Goal: Task Accomplishment & Management: Use online tool/utility

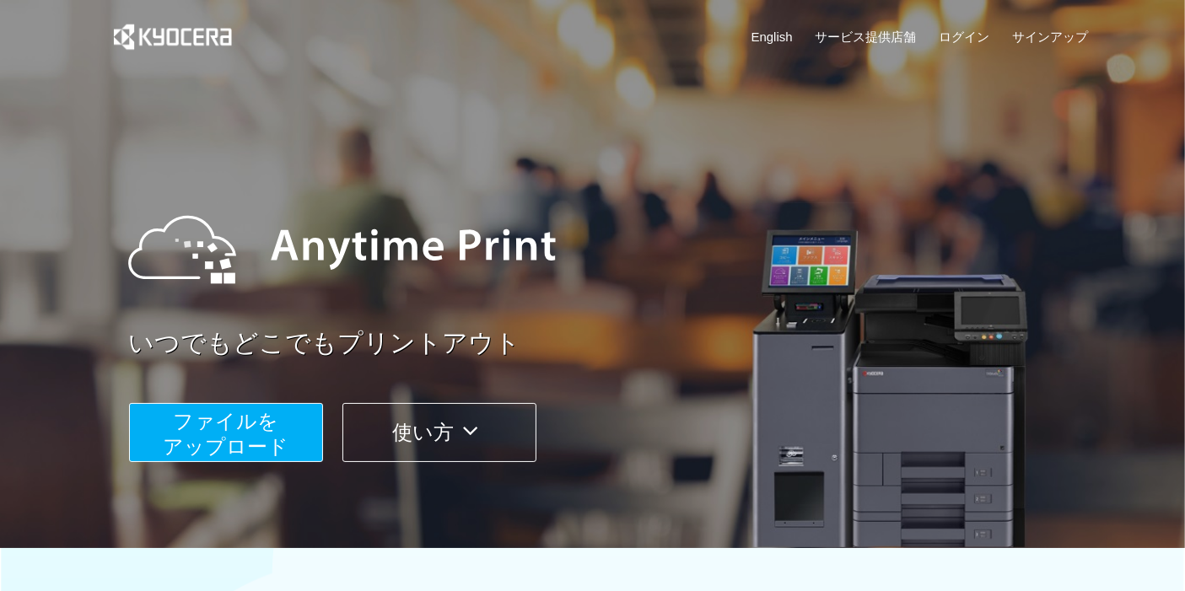
click at [201, 422] on span "ファイルを ​​アップロード" at bounding box center [226, 434] width 126 height 48
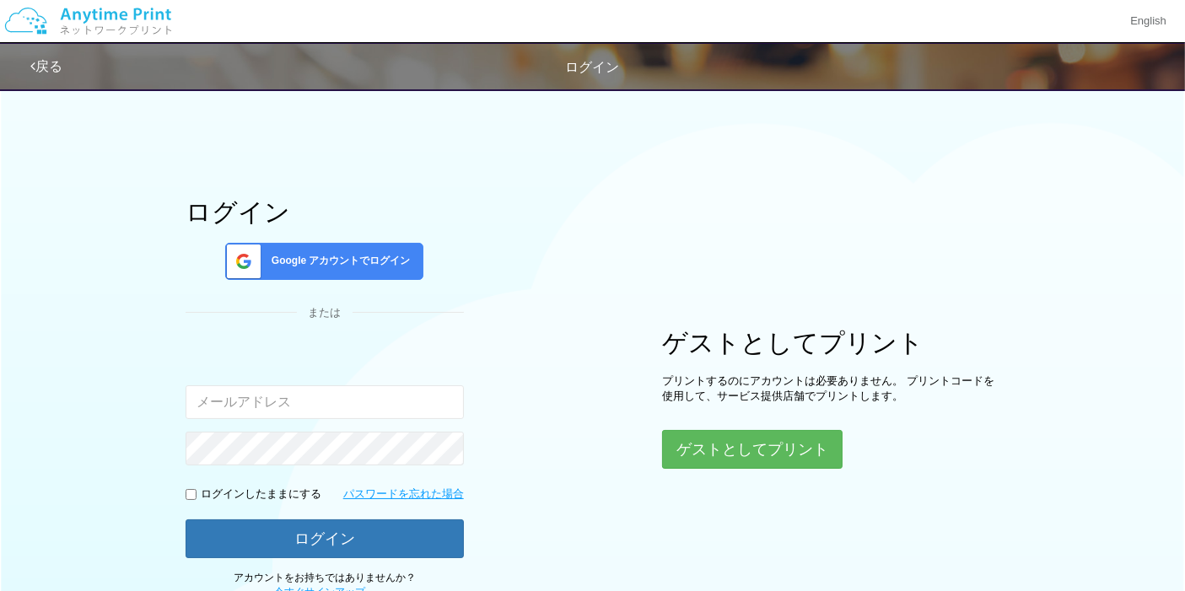
click at [206, 411] on input "email" at bounding box center [325, 402] width 278 height 34
type input "[EMAIL_ADDRESS][DOMAIN_NAME]"
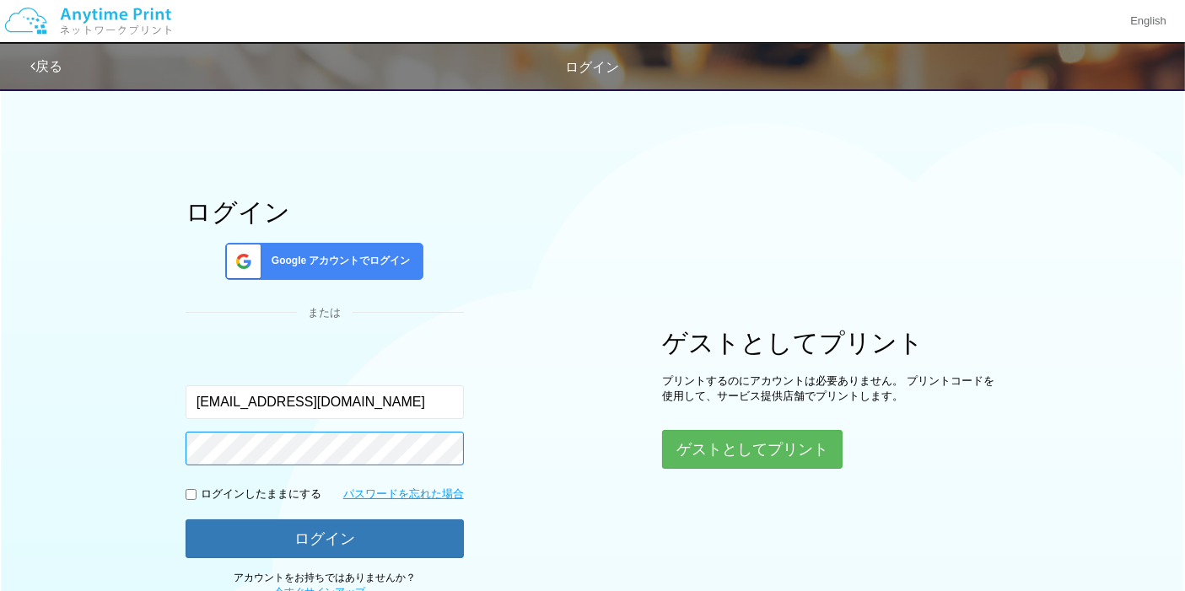
click at [186, 519] on button "ログイン" at bounding box center [325, 538] width 278 height 39
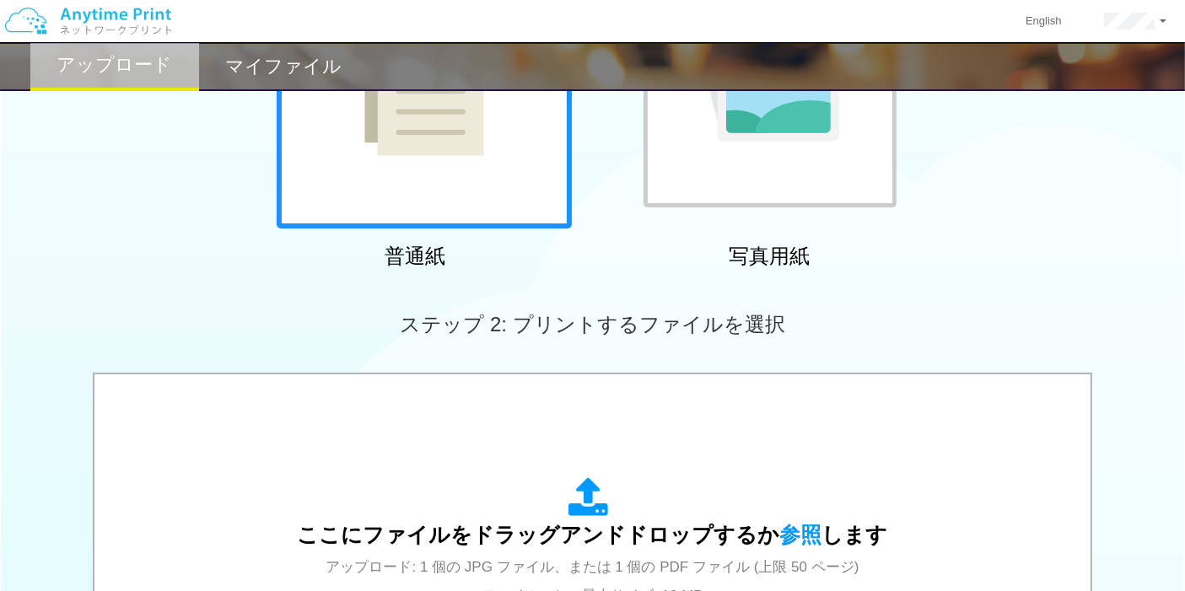
scroll to position [267, 0]
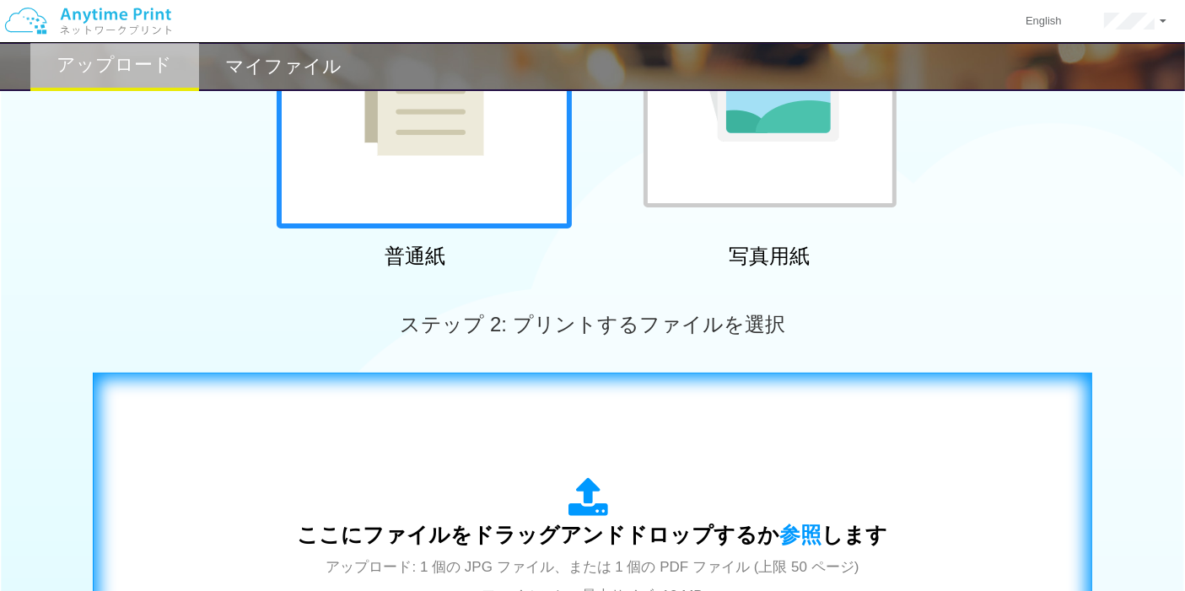
click at [328, 461] on div "ここにファイルをドラッグアンドドロップするか 参照 します アップロード: 1 個の JPG ファイル、または 1 個の PDF ファイル (上限 50 ペー…" at bounding box center [592, 542] width 964 height 305
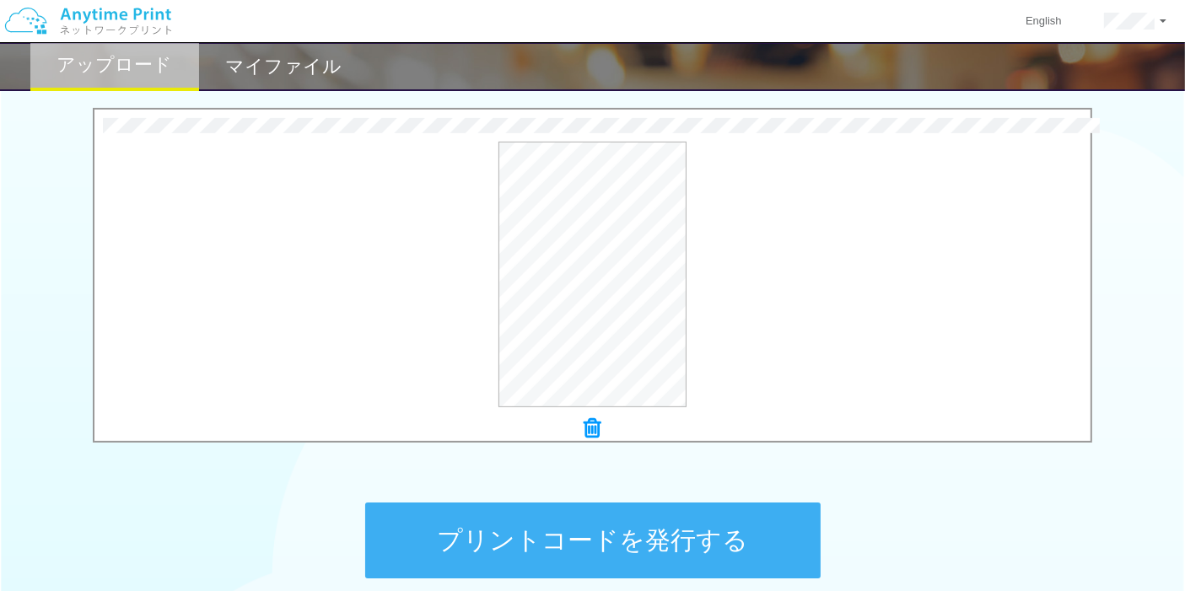
scroll to position [535, 0]
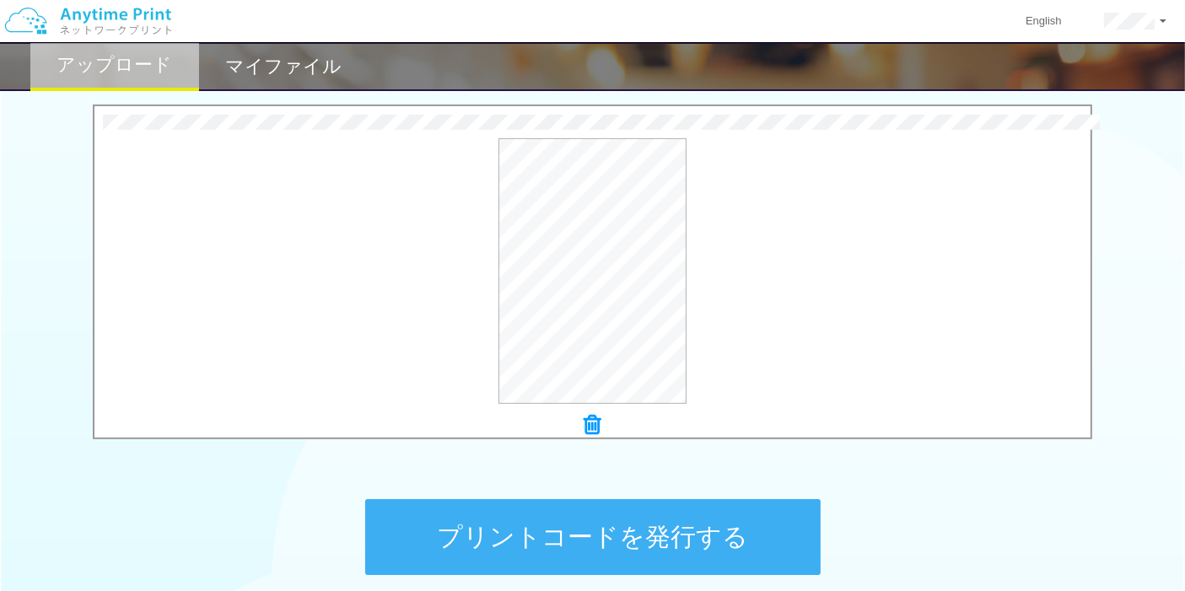
click at [492, 525] on button "プリントコードを発行する" at bounding box center [592, 537] width 455 height 76
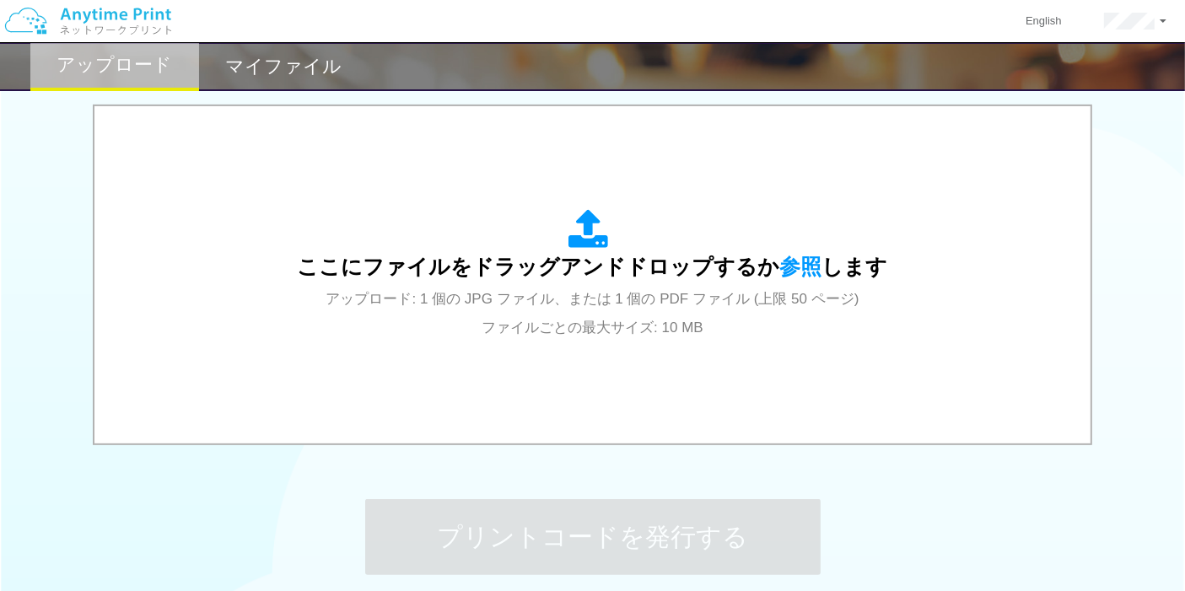
scroll to position [0, 0]
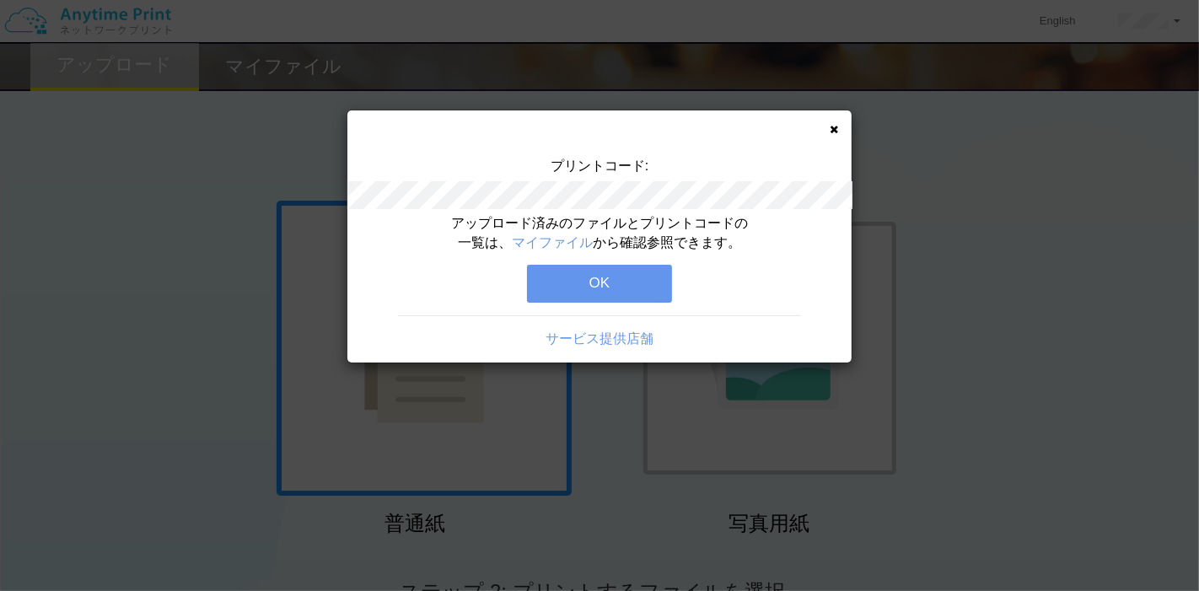
click at [589, 290] on button "OK" at bounding box center [599, 283] width 145 height 37
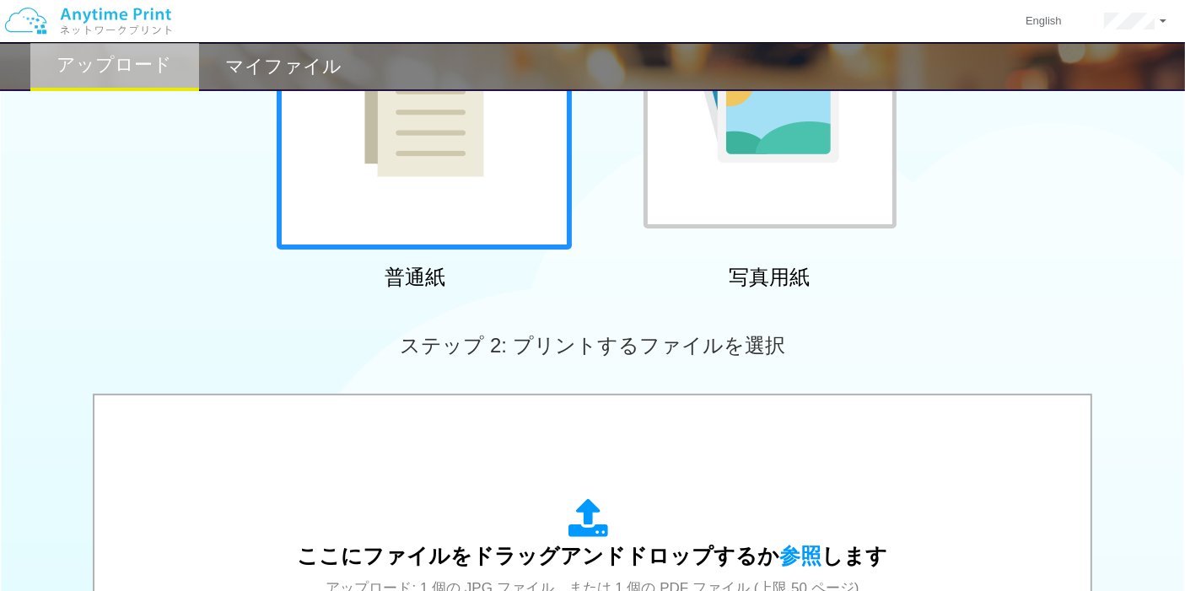
scroll to position [247, 0]
click at [557, 462] on div "ここにファイルをドラッグアンドドロップするか 参照 します アップロード: 1 個の JPG ファイル、または 1 個の PDF ファイル (上限 50 ペー…" at bounding box center [592, 564] width 962 height 304
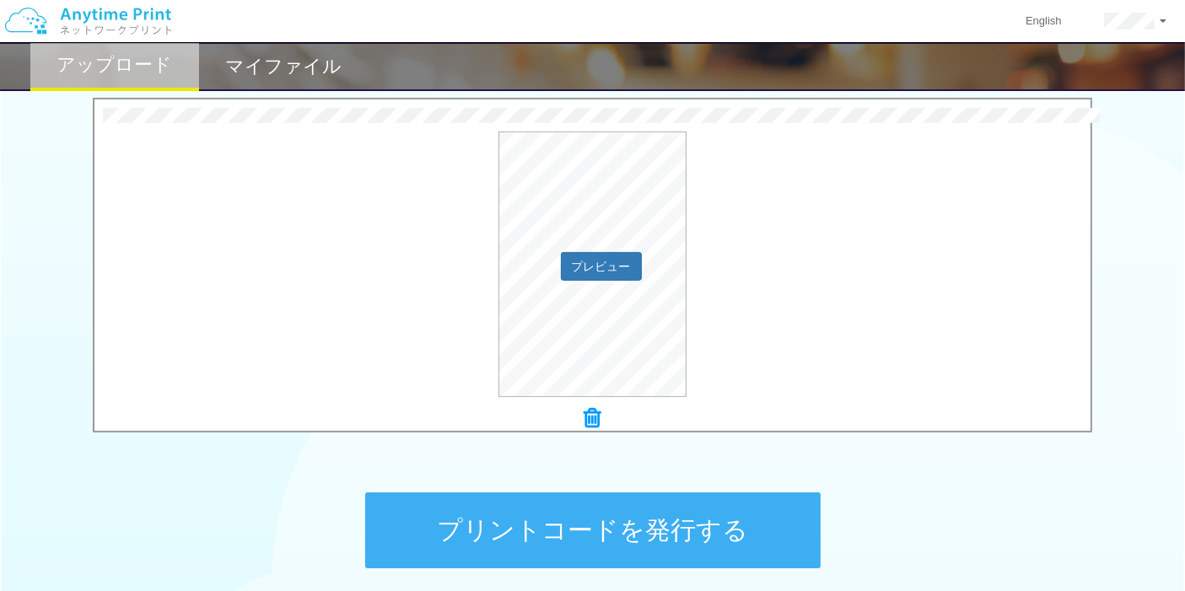
scroll to position [543, 0]
click at [510, 525] on button "プリントコードを発行する" at bounding box center [592, 530] width 455 height 76
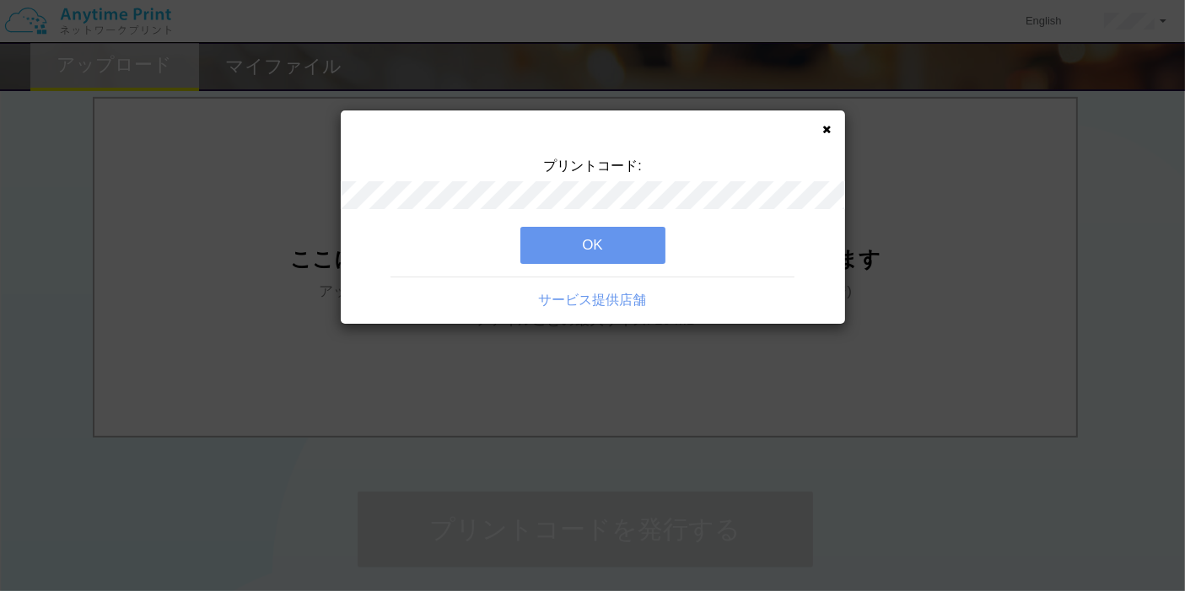
scroll to position [0, 0]
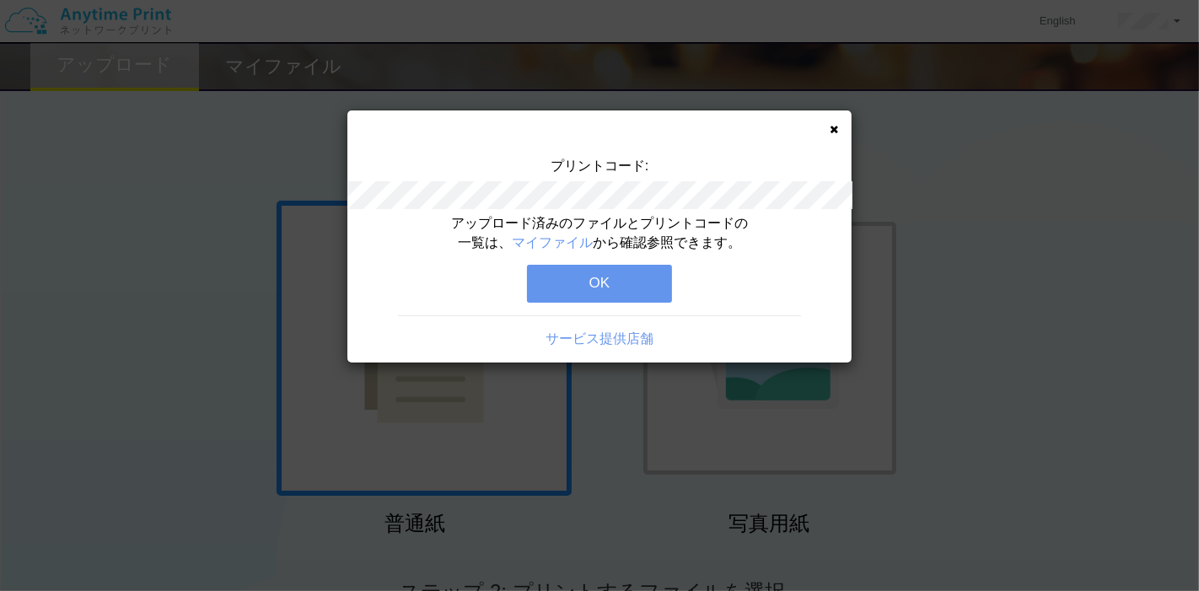
click at [633, 273] on button "OK" at bounding box center [599, 283] width 145 height 37
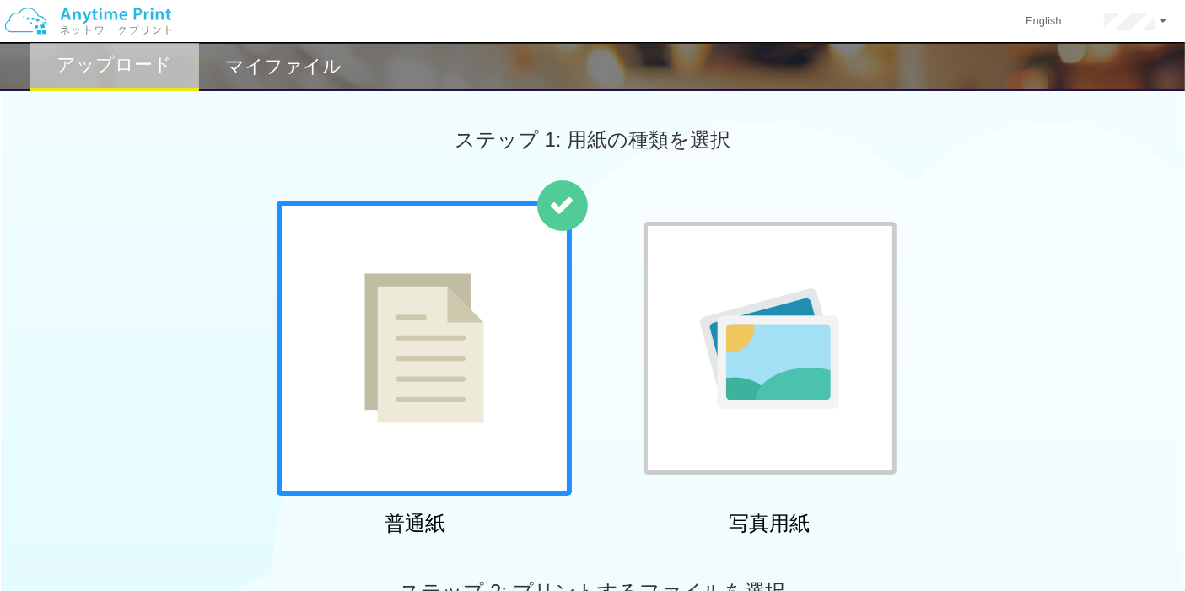
scroll to position [468, 0]
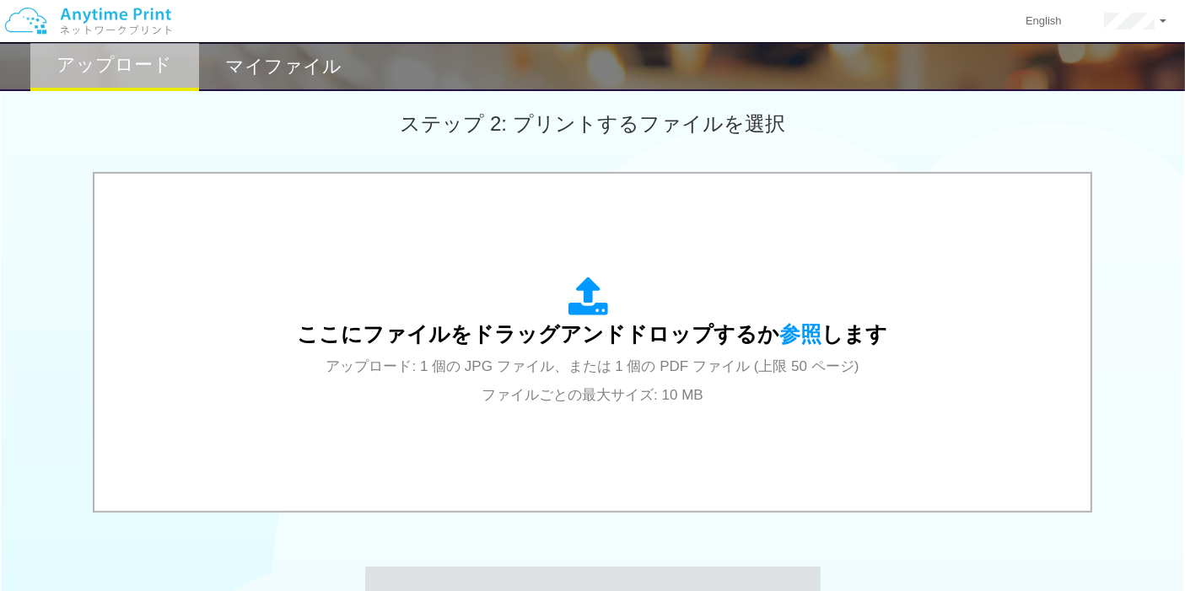
click at [279, 68] on h2 "マイファイル" at bounding box center [283, 66] width 116 height 20
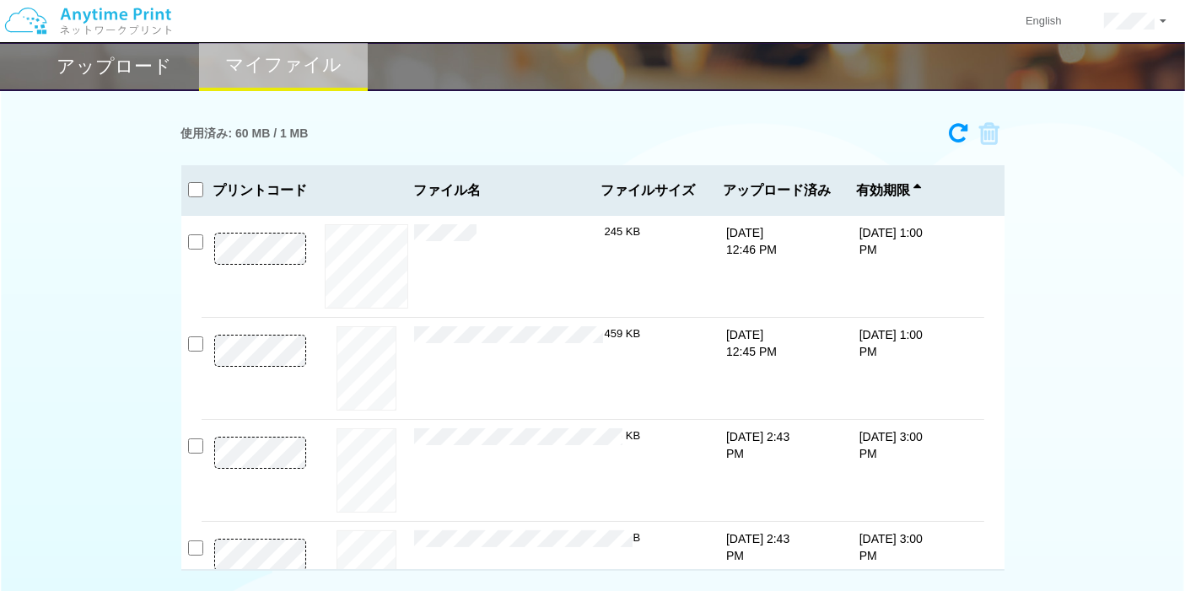
click at [186, 237] on div "プレビュー × p2q-jun.pdf 245 KB [DATE] 12:46 PM [DATE] 1:00 PM × ×" at bounding box center [592, 393] width 823 height 355
click at [196, 247] on input "checkbox" at bounding box center [195, 241] width 15 height 15
click at [992, 123] on icon at bounding box center [984, 133] width 32 height 25
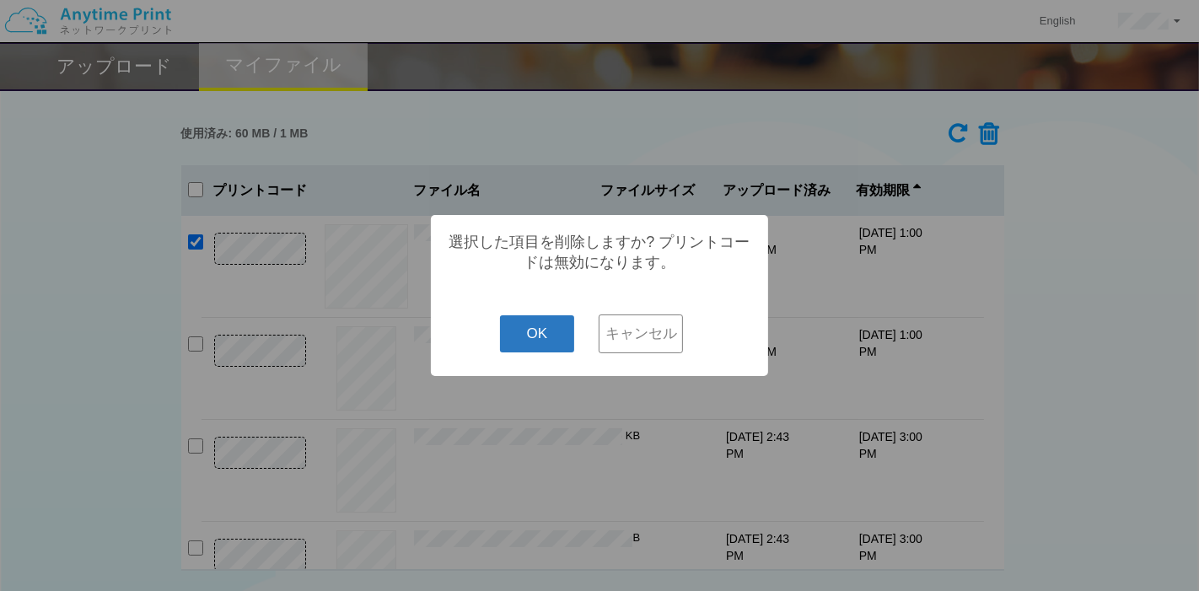
click at [551, 346] on button "OK" at bounding box center [537, 333] width 75 height 37
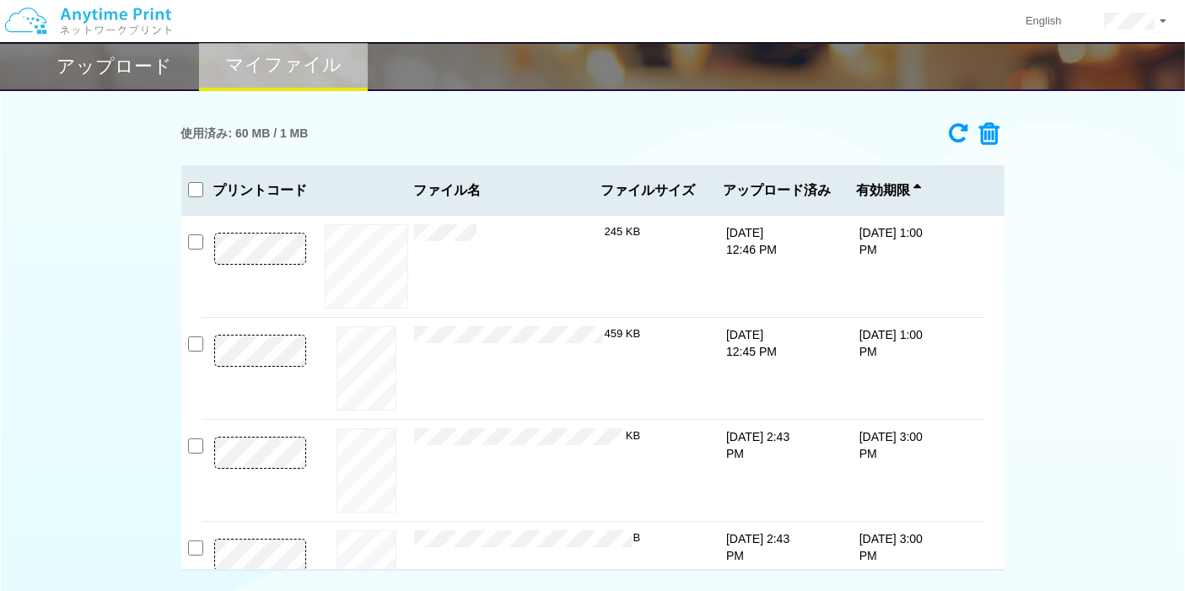
checkbox input "false"
drag, startPoint x: 145, startPoint y: 72, endPoint x: 139, endPoint y: 63, distance: 10.3
click at [139, 64] on h2 "アップロード" at bounding box center [115, 66] width 116 height 20
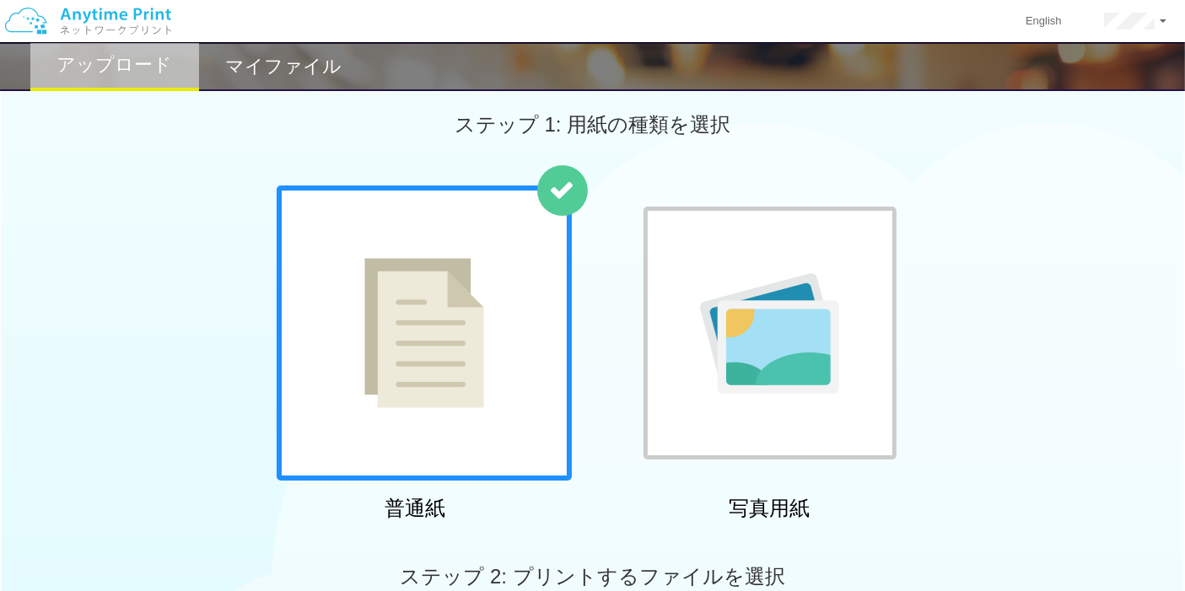
scroll to position [374, 0]
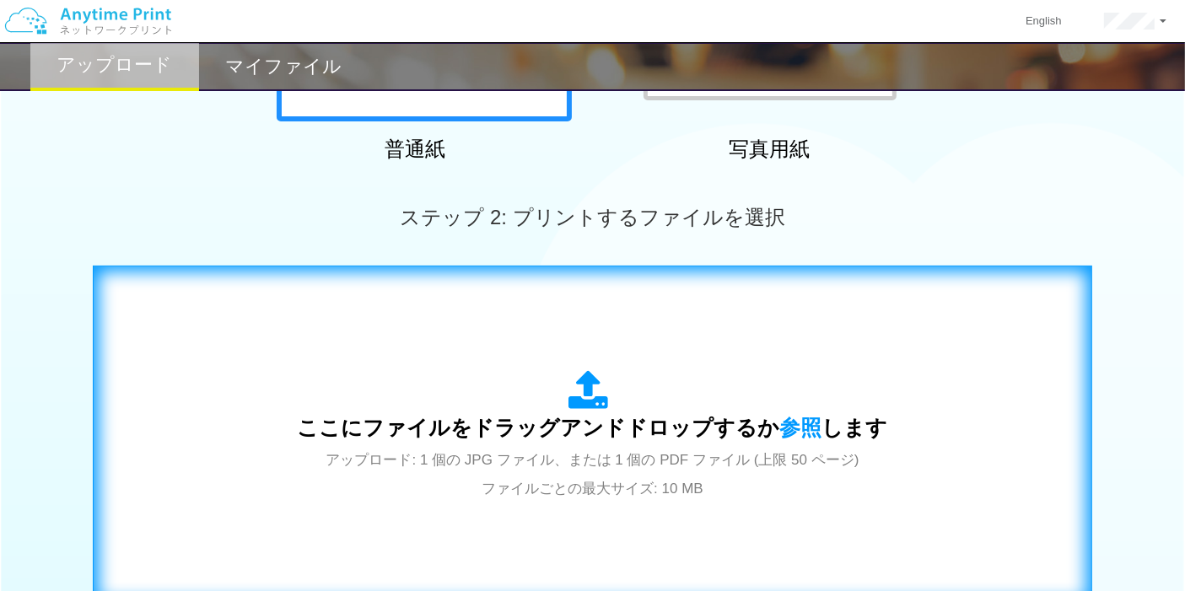
click at [446, 384] on div "ここにファイルをドラッグアンドドロップするか 参照 します アップロード: 1 個の JPG ファイル、または 1 個の PDF ファイル (上限 50 ペー…" at bounding box center [593, 436] width 590 height 132
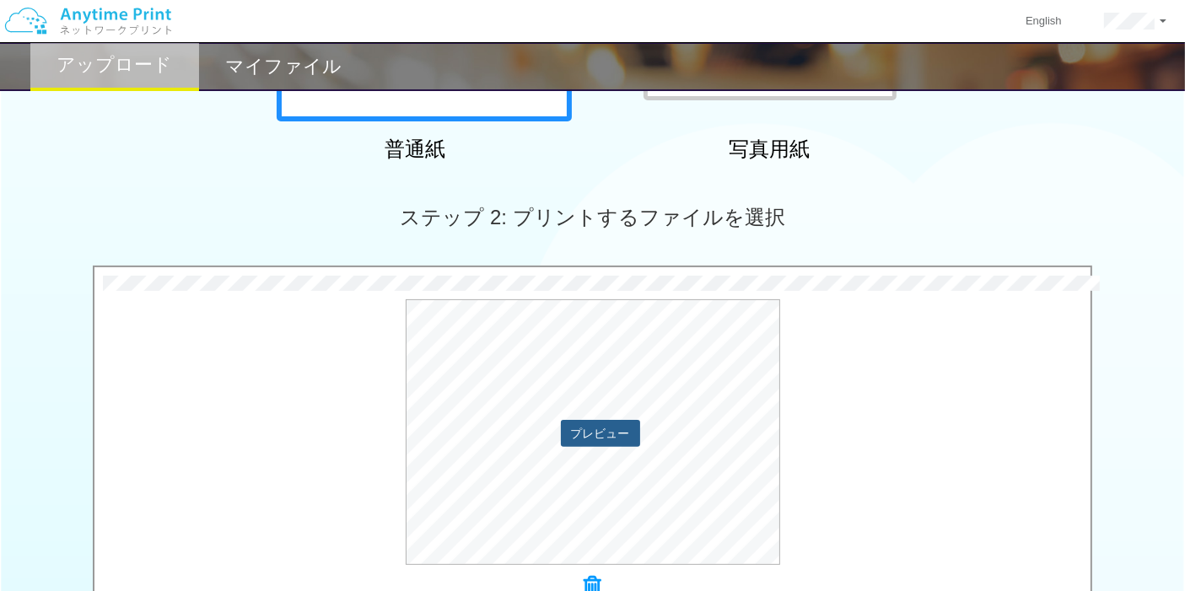
click at [575, 421] on button "プレビュー" at bounding box center [600, 433] width 79 height 27
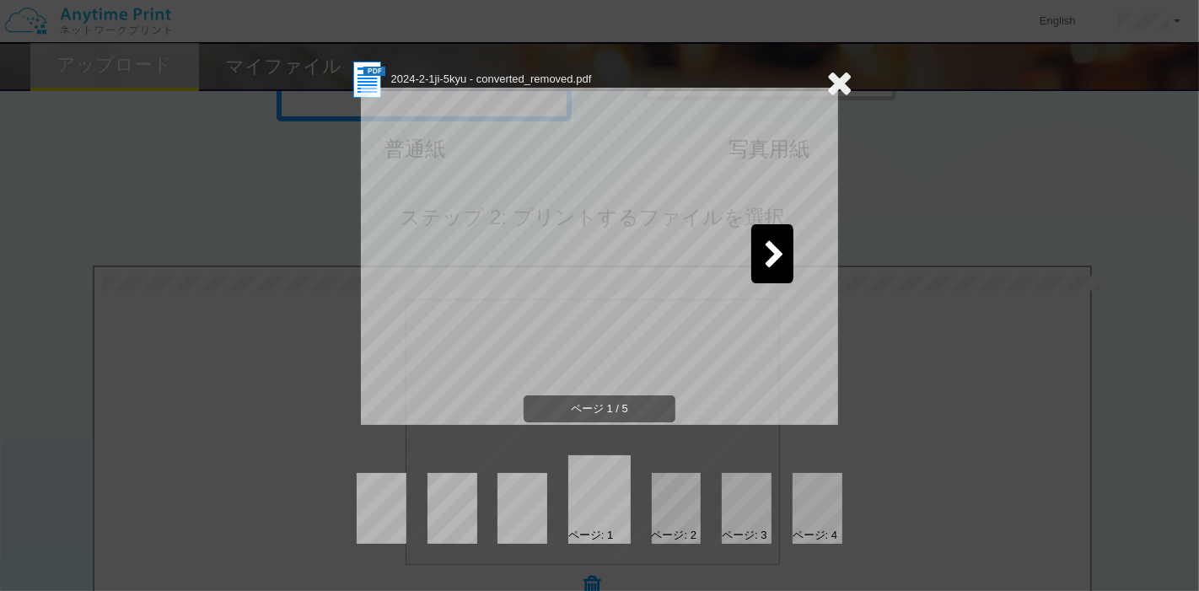
click at [758, 254] on div at bounding box center [772, 253] width 42 height 59
click at [765, 254] on icon at bounding box center [774, 256] width 21 height 30
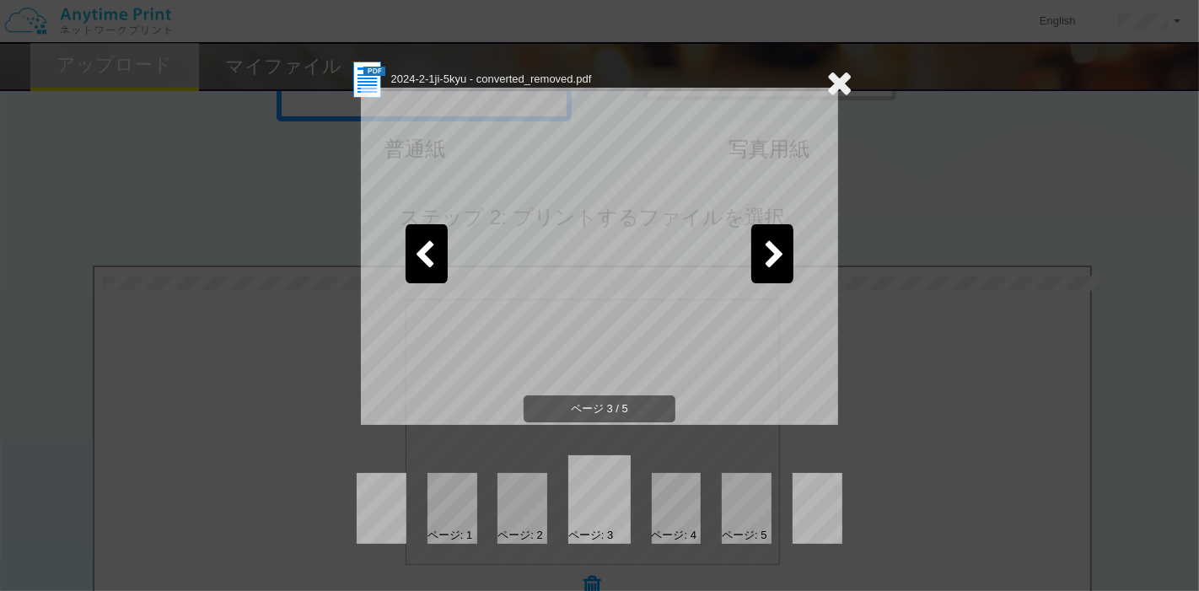
click at [765, 254] on icon at bounding box center [774, 256] width 21 height 30
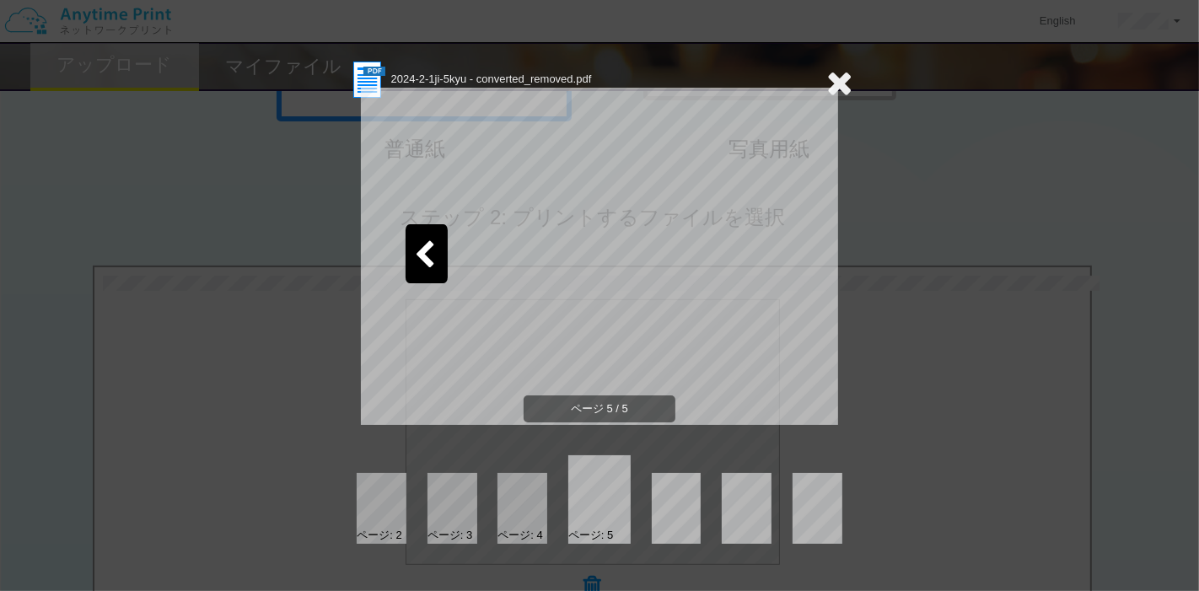
click at [836, 86] on icon at bounding box center [839, 83] width 26 height 34
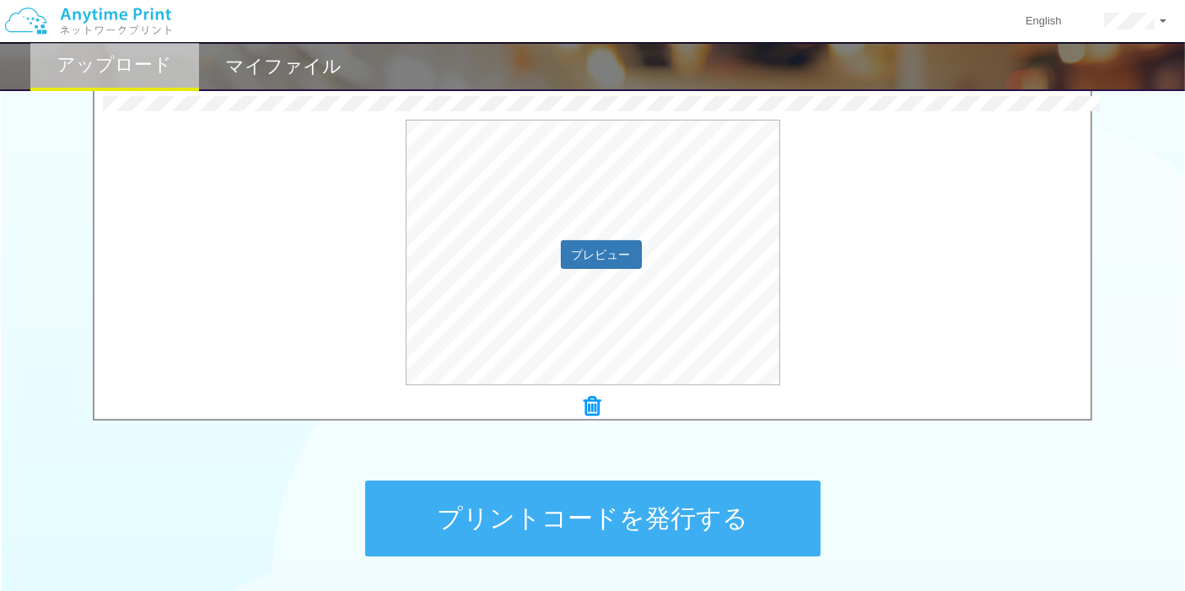
scroll to position [691, 0]
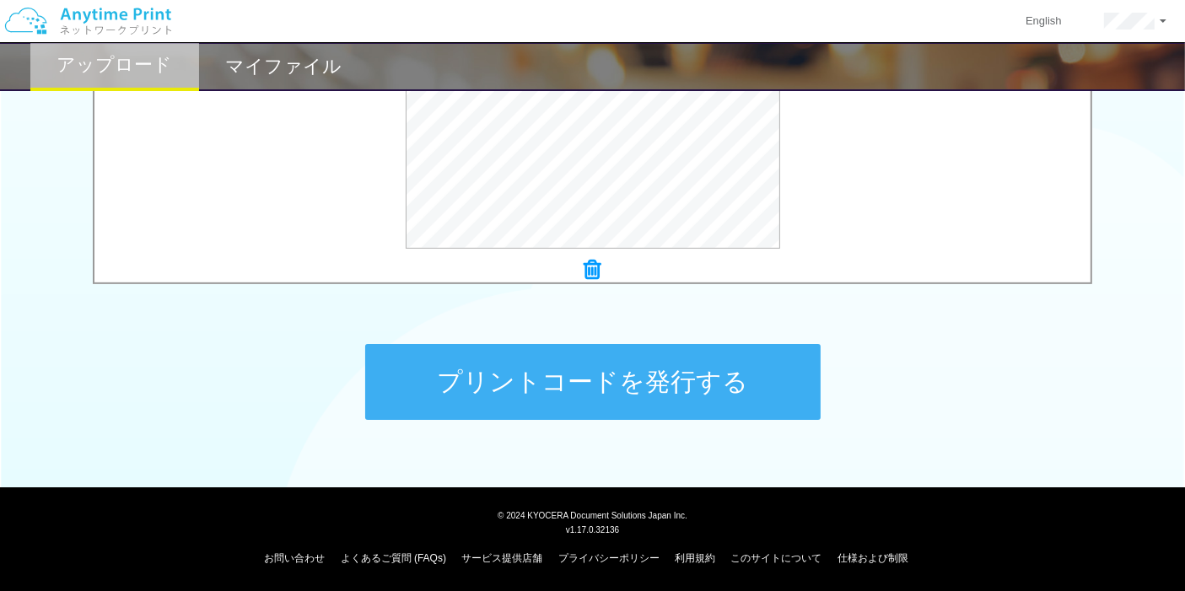
click at [750, 369] on button "プリントコードを発行する" at bounding box center [592, 382] width 455 height 76
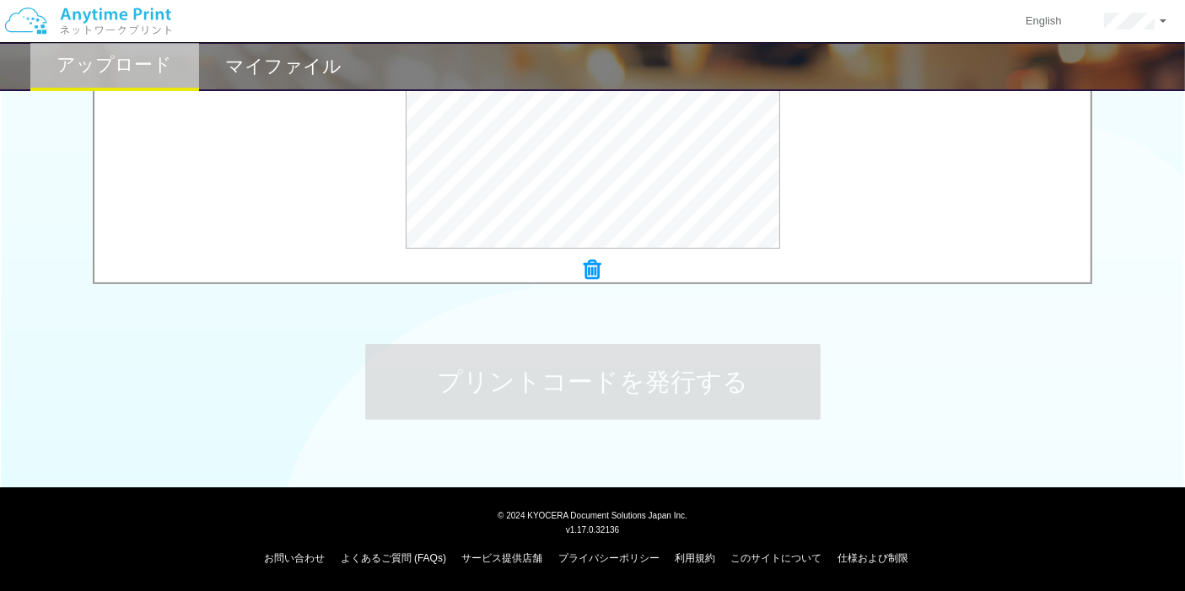
scroll to position [0, 0]
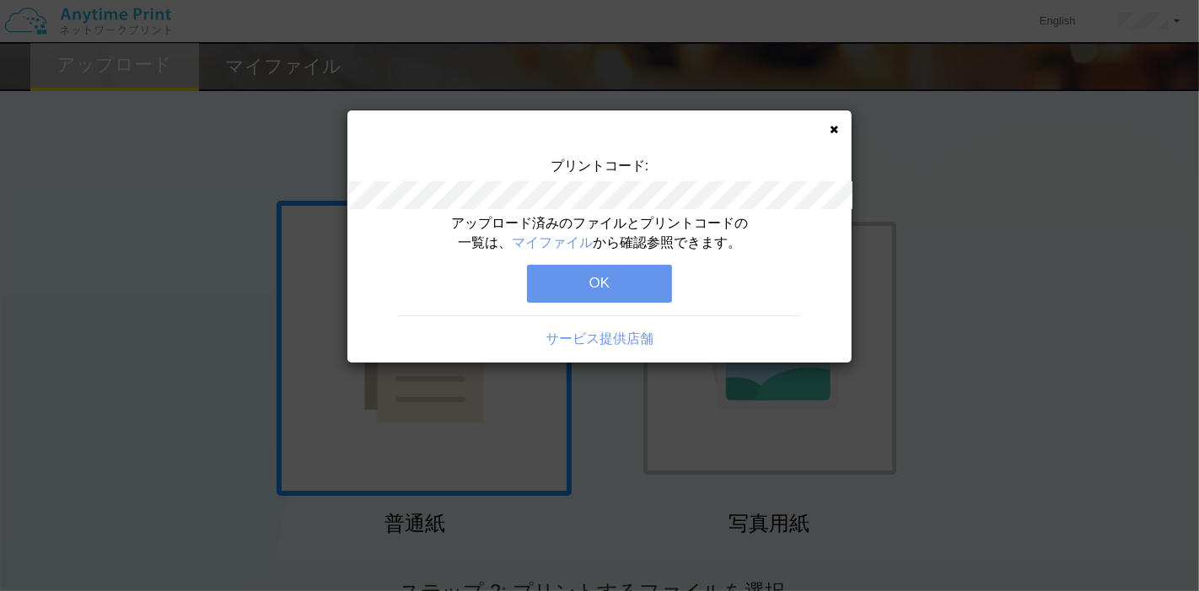
click at [631, 290] on button "OK" at bounding box center [599, 283] width 145 height 37
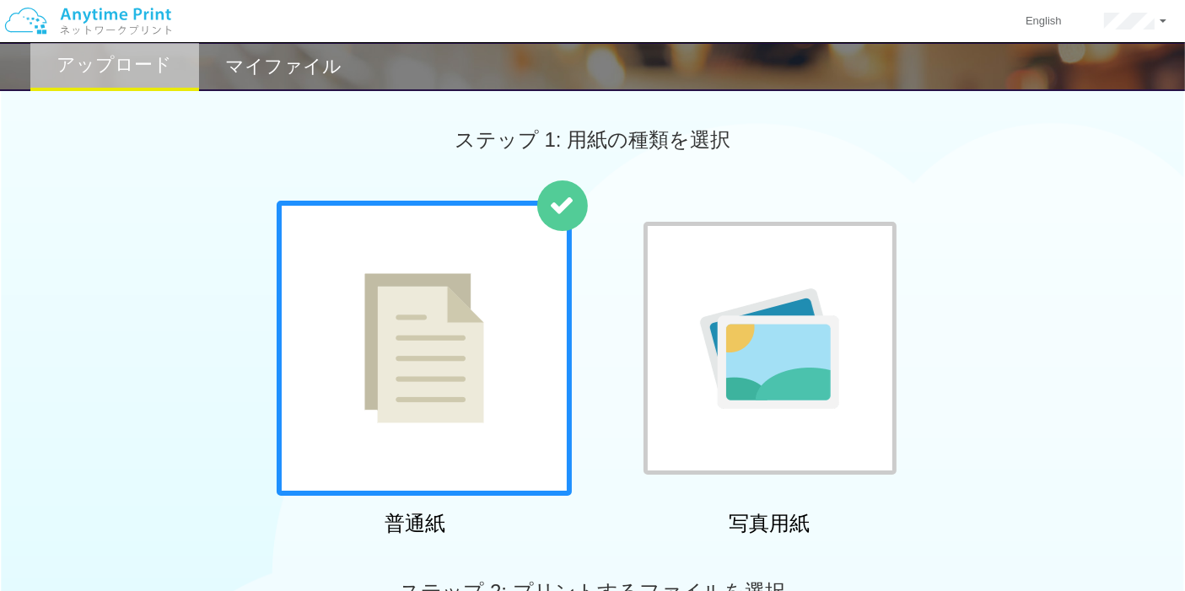
scroll to position [281, 0]
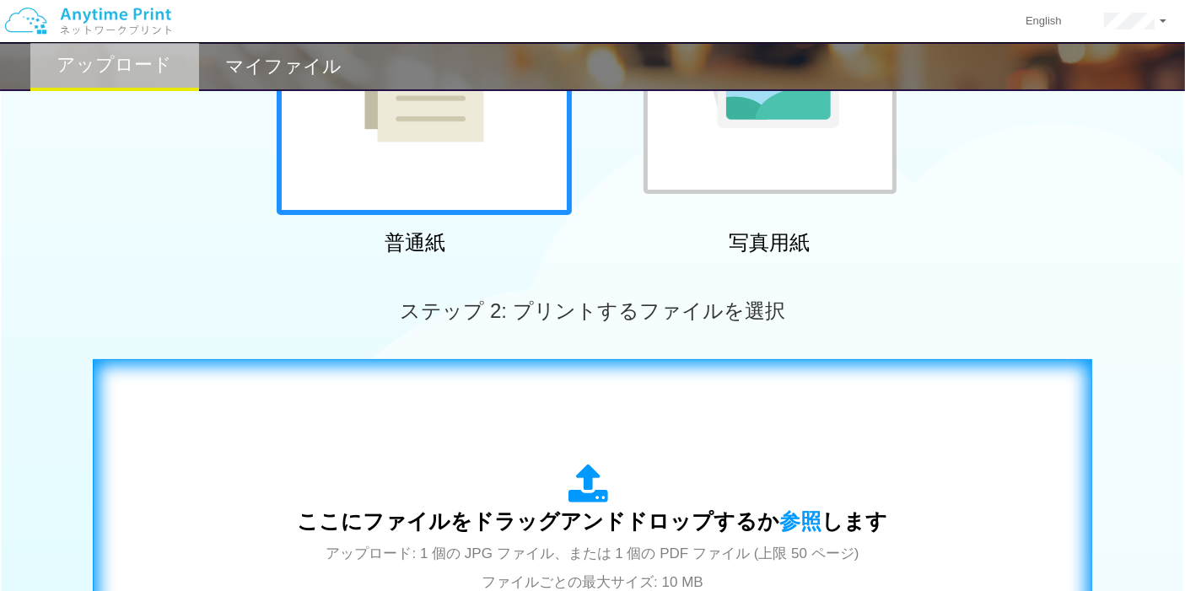
click at [538, 428] on div "ここにファイルをドラッグアンドドロップするか 参照 します アップロード: 1 個の JPG ファイル、または 1 個の PDF ファイル (上限 50 ペー…" at bounding box center [592, 529] width 964 height 305
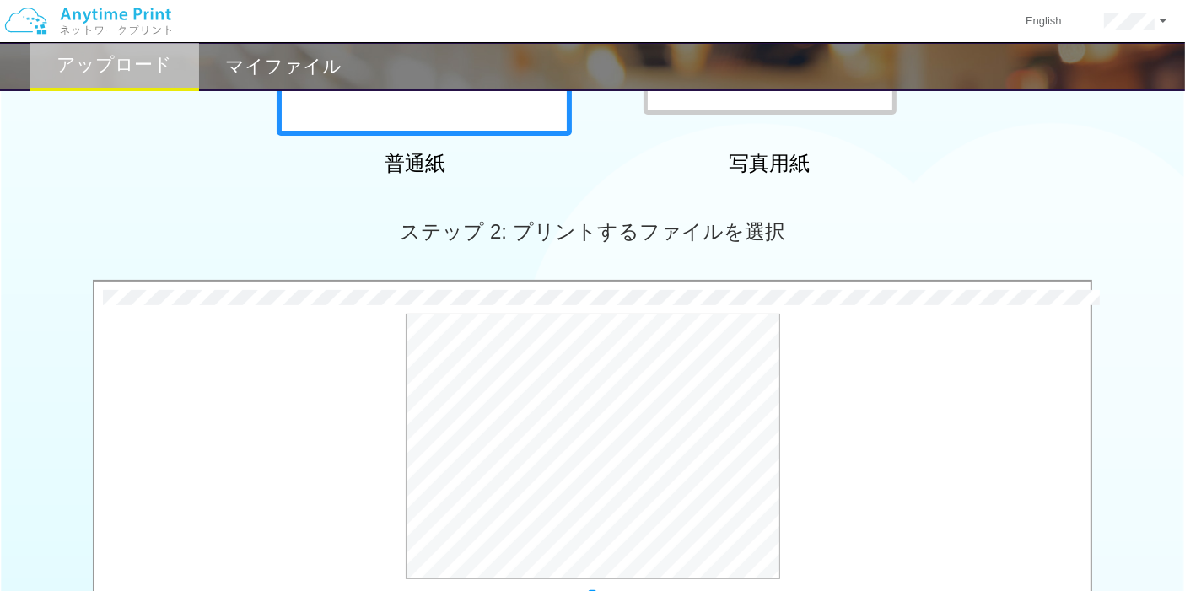
scroll to position [468, 0]
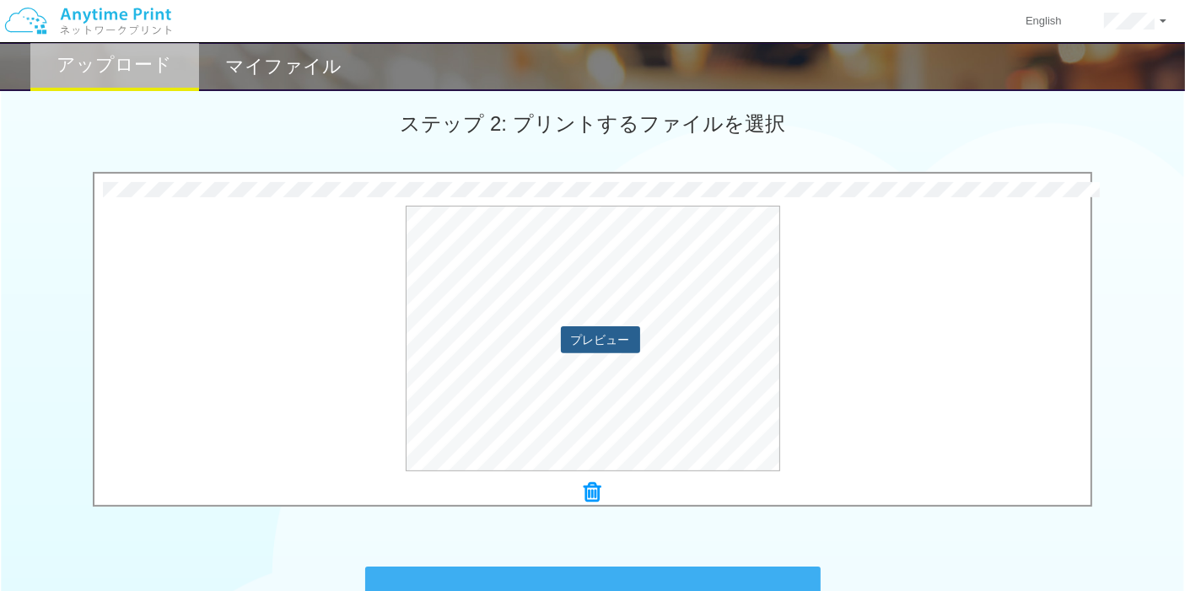
click at [624, 336] on button "プレビュー" at bounding box center [600, 339] width 79 height 27
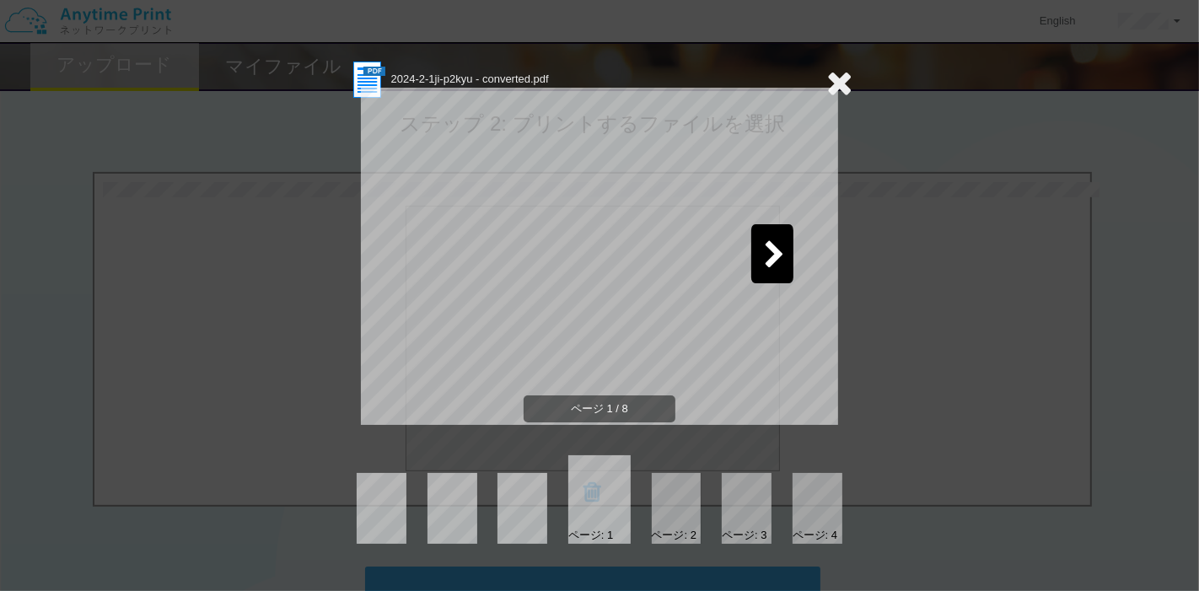
click at [784, 247] on icon at bounding box center [774, 256] width 21 height 30
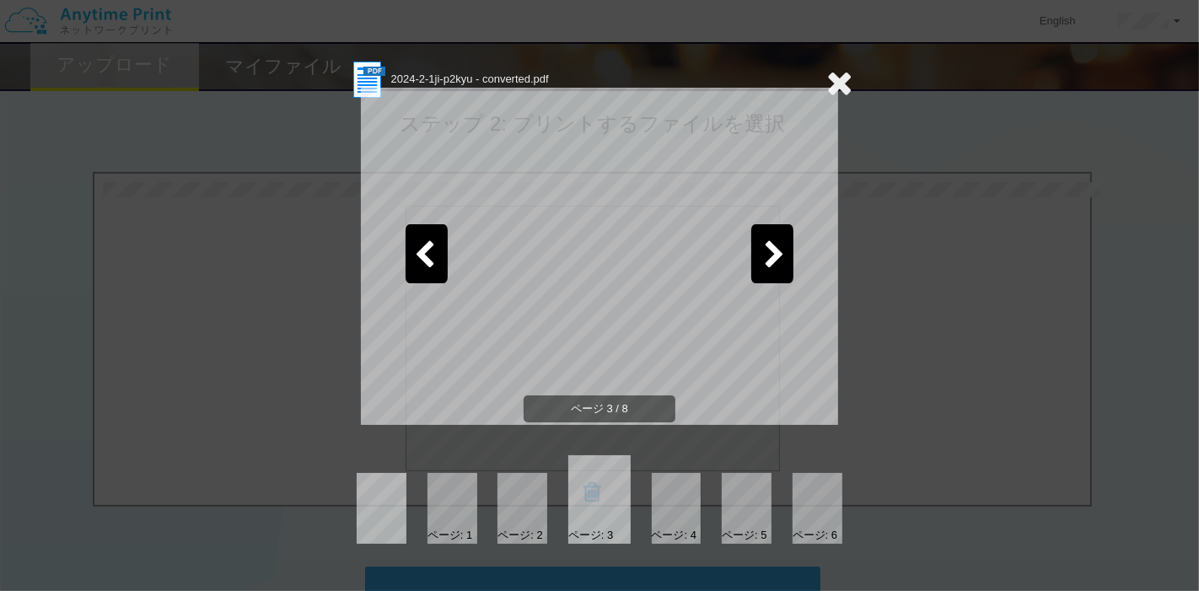
click at [784, 247] on icon at bounding box center [774, 256] width 21 height 30
click at [770, 257] on icon at bounding box center [774, 256] width 21 height 30
click at [756, 245] on div at bounding box center [772, 253] width 42 height 59
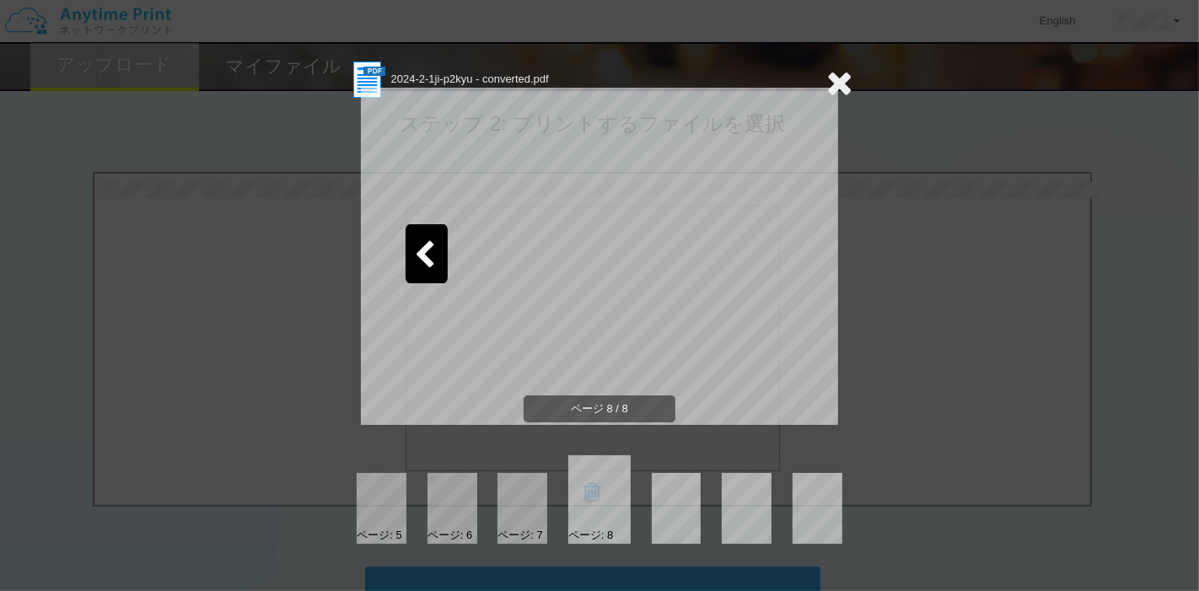
click at [433, 234] on div at bounding box center [427, 253] width 42 height 59
click at [845, 85] on icon at bounding box center [839, 83] width 26 height 34
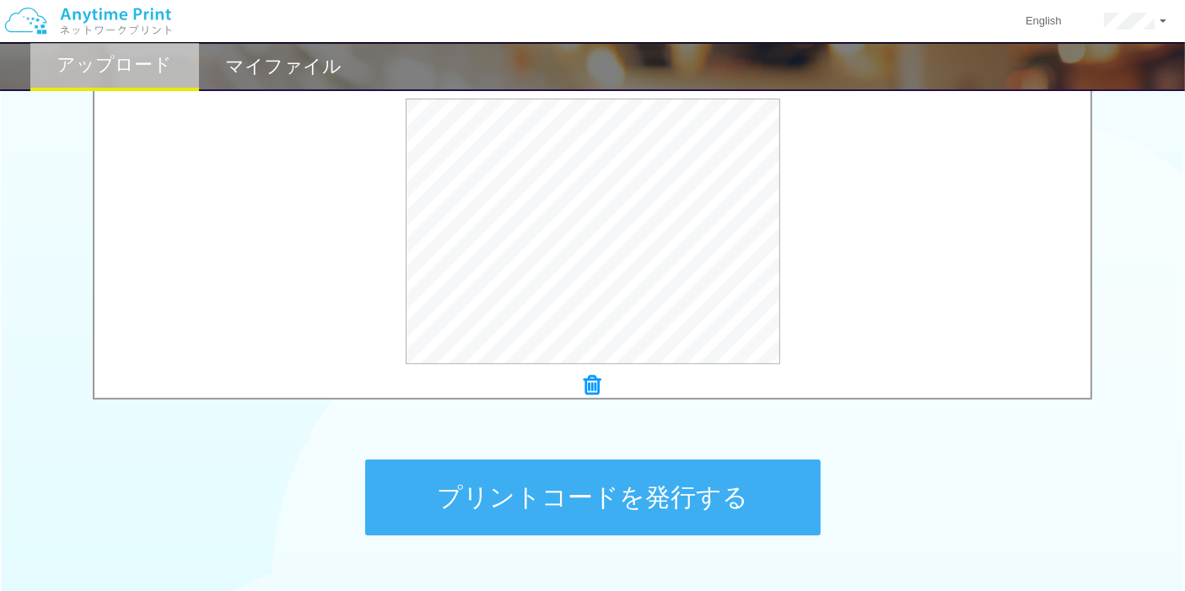
scroll to position [655, 0]
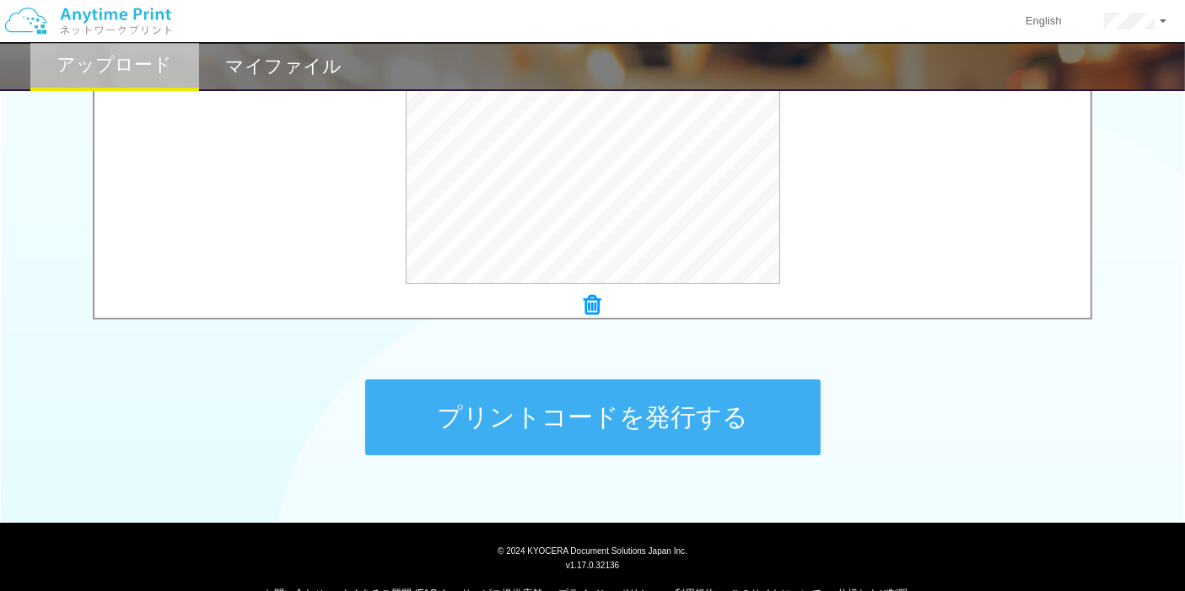
click at [610, 402] on button "プリントコードを発行する" at bounding box center [592, 417] width 455 height 76
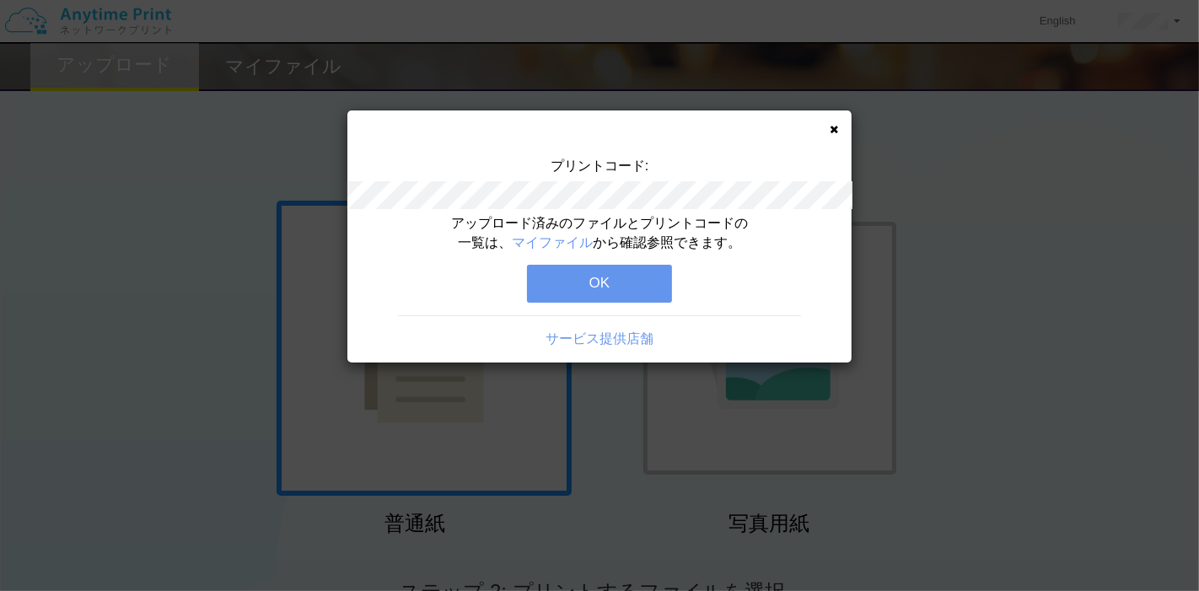
click at [583, 270] on button "OK" at bounding box center [599, 283] width 145 height 37
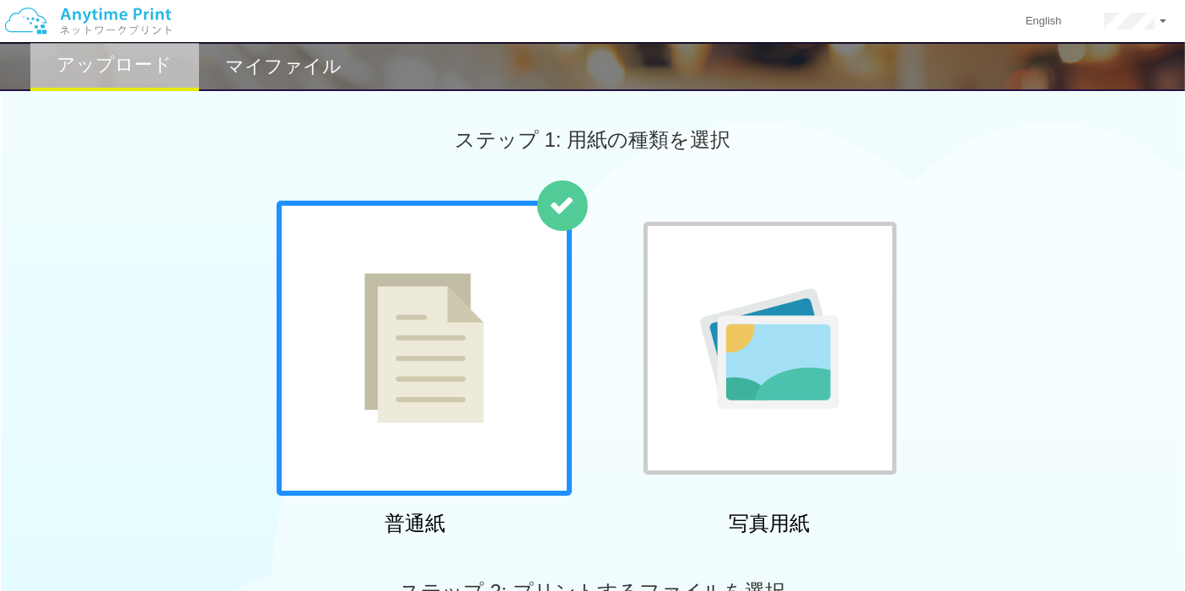
click at [289, 66] on h2 "マイファイル" at bounding box center [283, 66] width 116 height 20
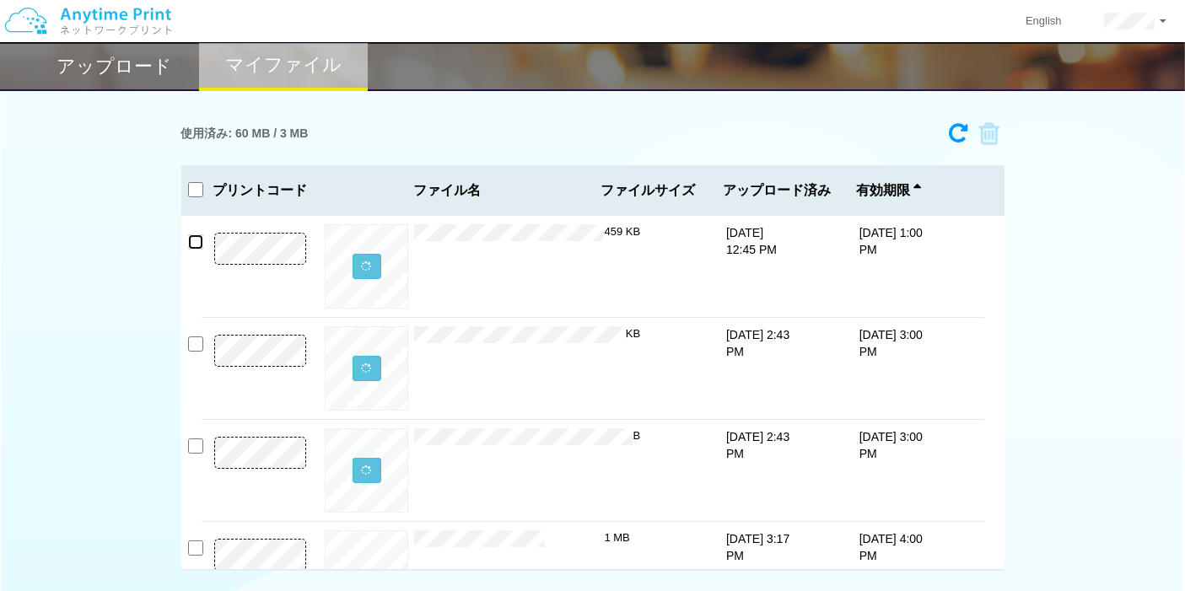
click at [192, 245] on input "checkbox" at bounding box center [195, 241] width 15 height 15
click at [993, 143] on icon at bounding box center [984, 133] width 32 height 25
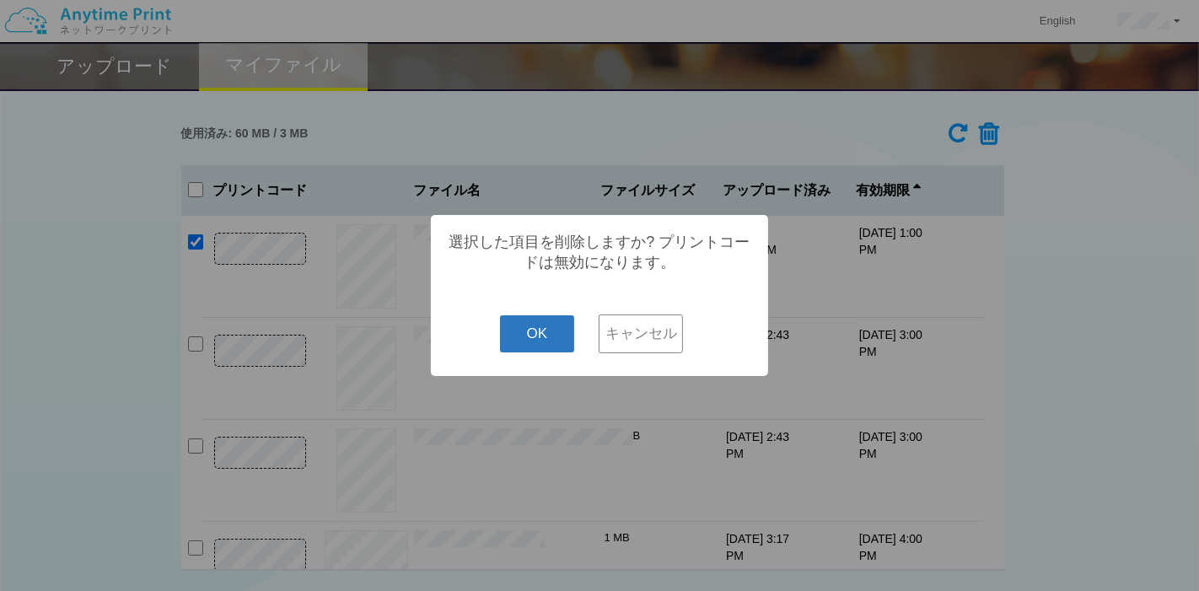
click at [535, 337] on button "OK" at bounding box center [537, 333] width 75 height 37
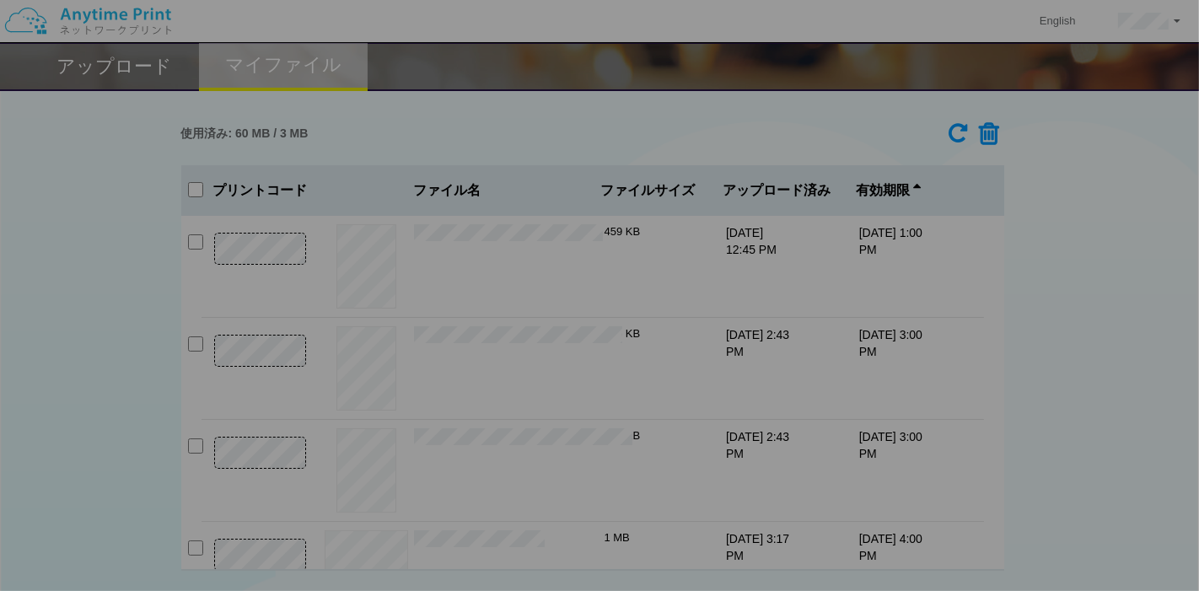
checkbox input "false"
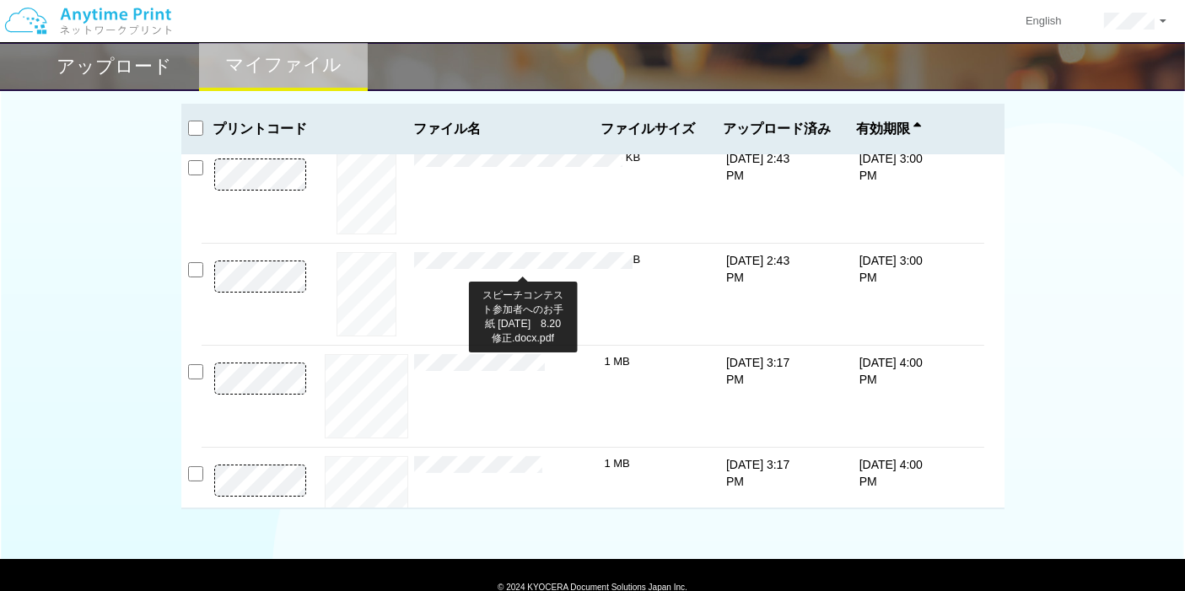
scroll to position [7, 0]
